Goal: Navigation & Orientation: Find specific page/section

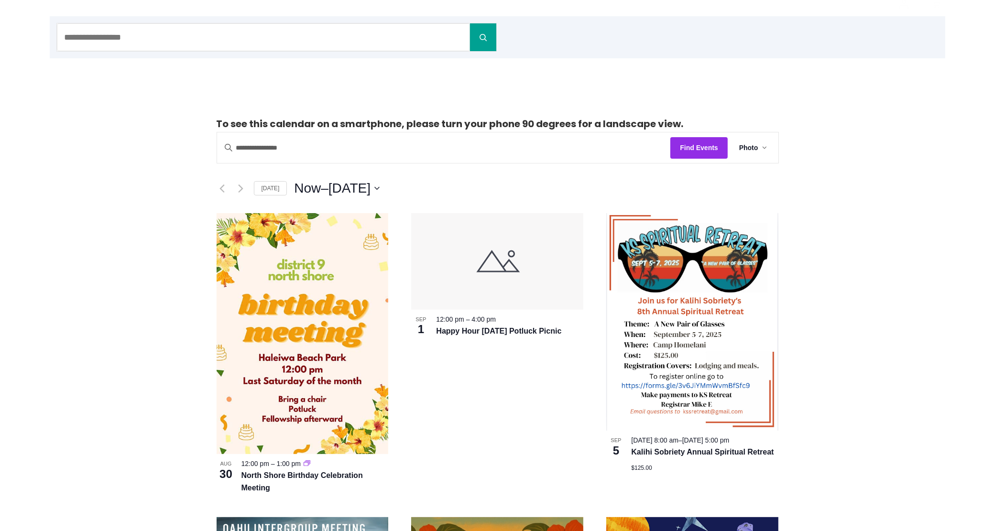
scroll to position [120, 0]
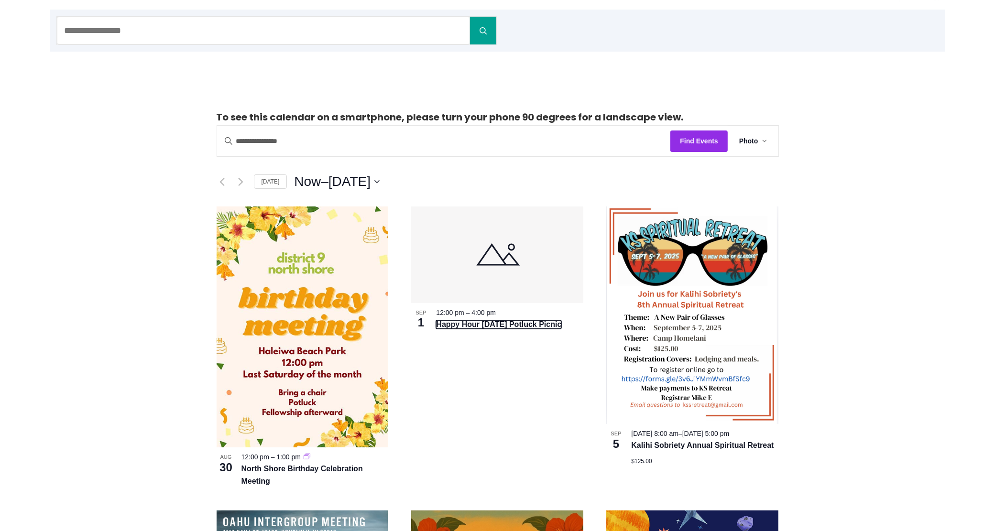
click at [487, 323] on link "Happy Hour [DATE] Potluck Picnic" at bounding box center [498, 324] width 125 height 9
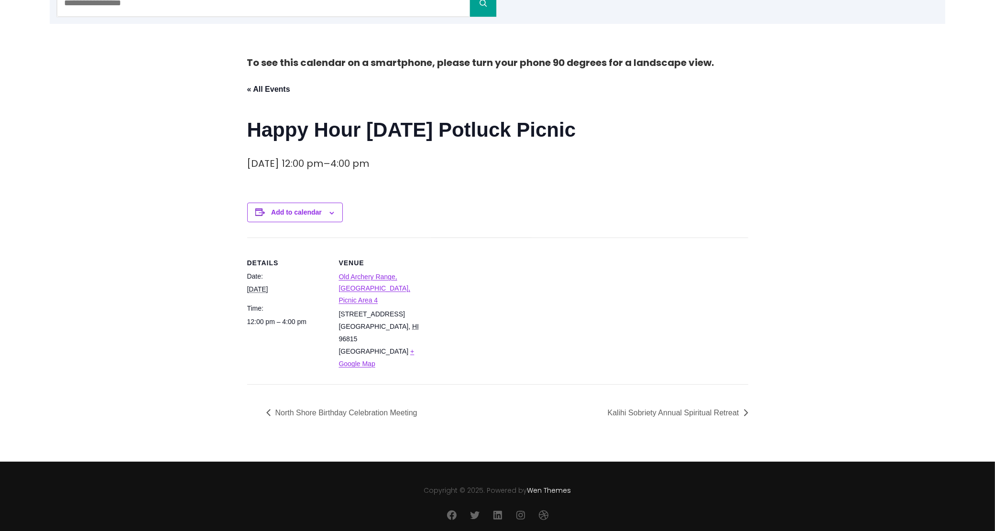
scroll to position [154, 0]
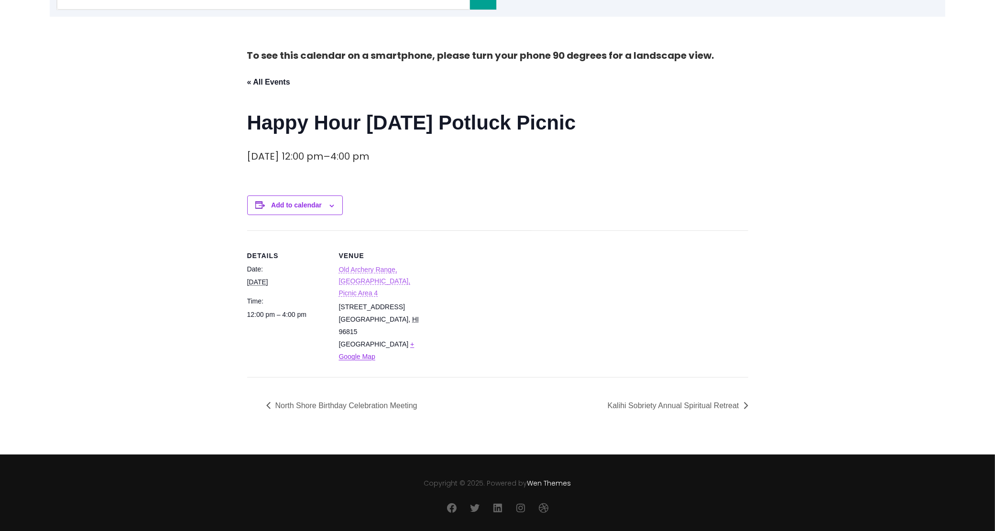
click at [381, 273] on link "Old Archery Range, Mauka, Picnic Area 4" at bounding box center [375, 281] width 72 height 31
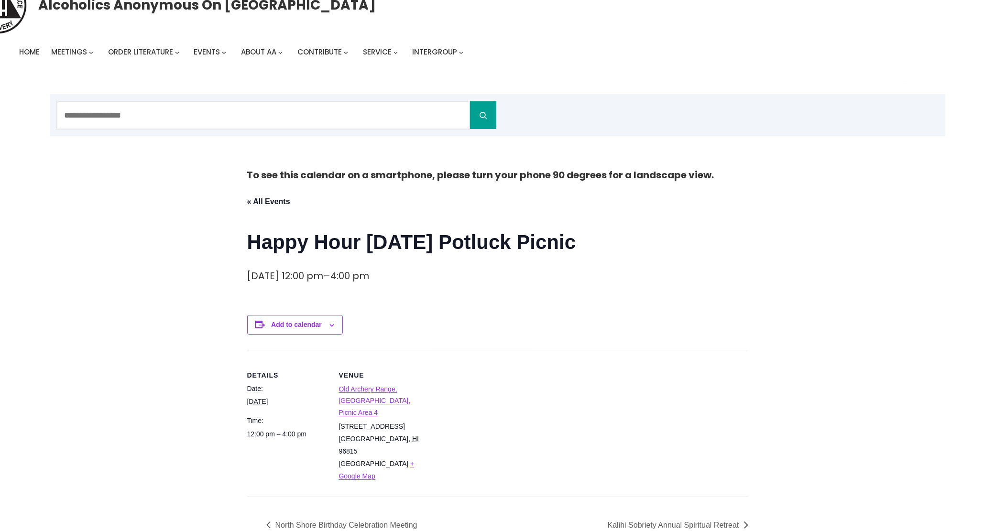
scroll to position [0, 0]
